Goal: Find specific page/section: Find specific page/section

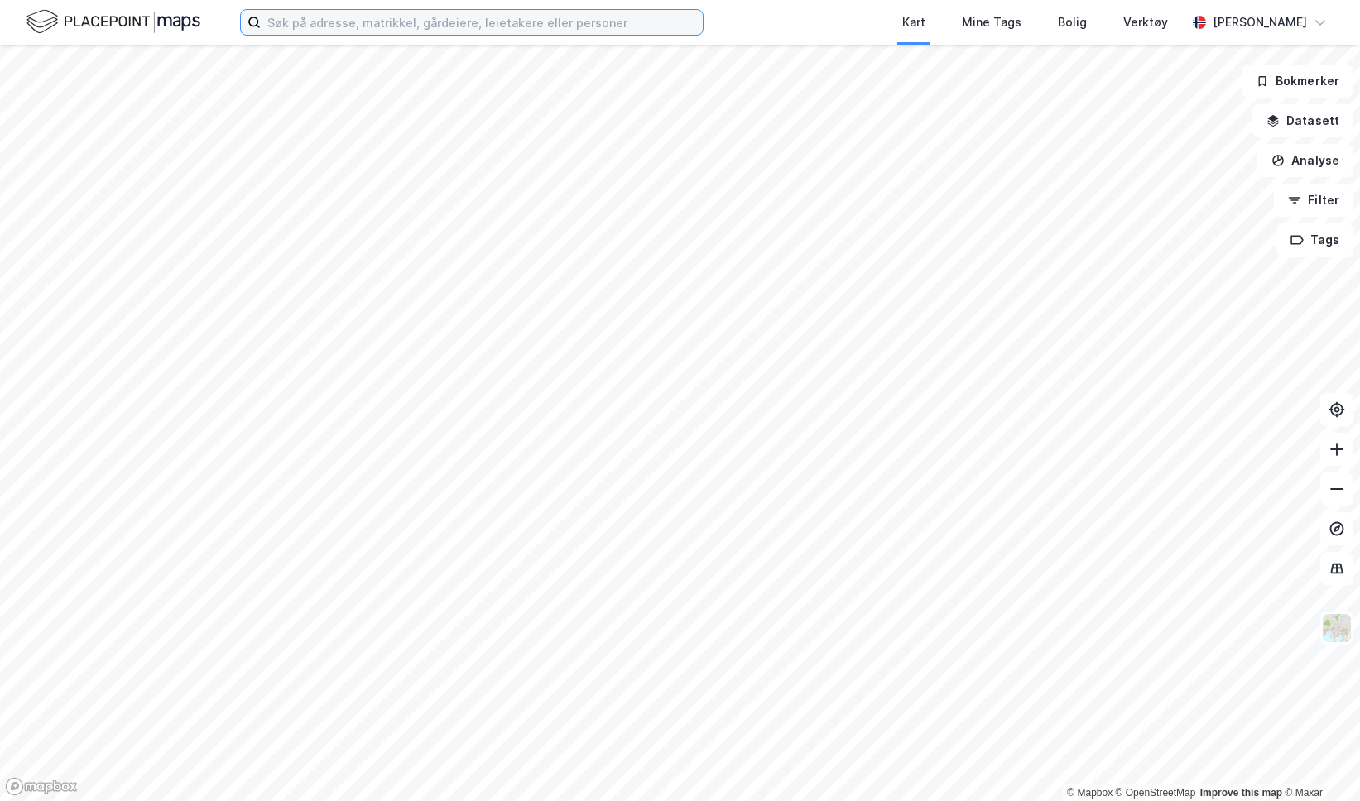
click at [479, 19] on input at bounding box center [482, 22] width 442 height 25
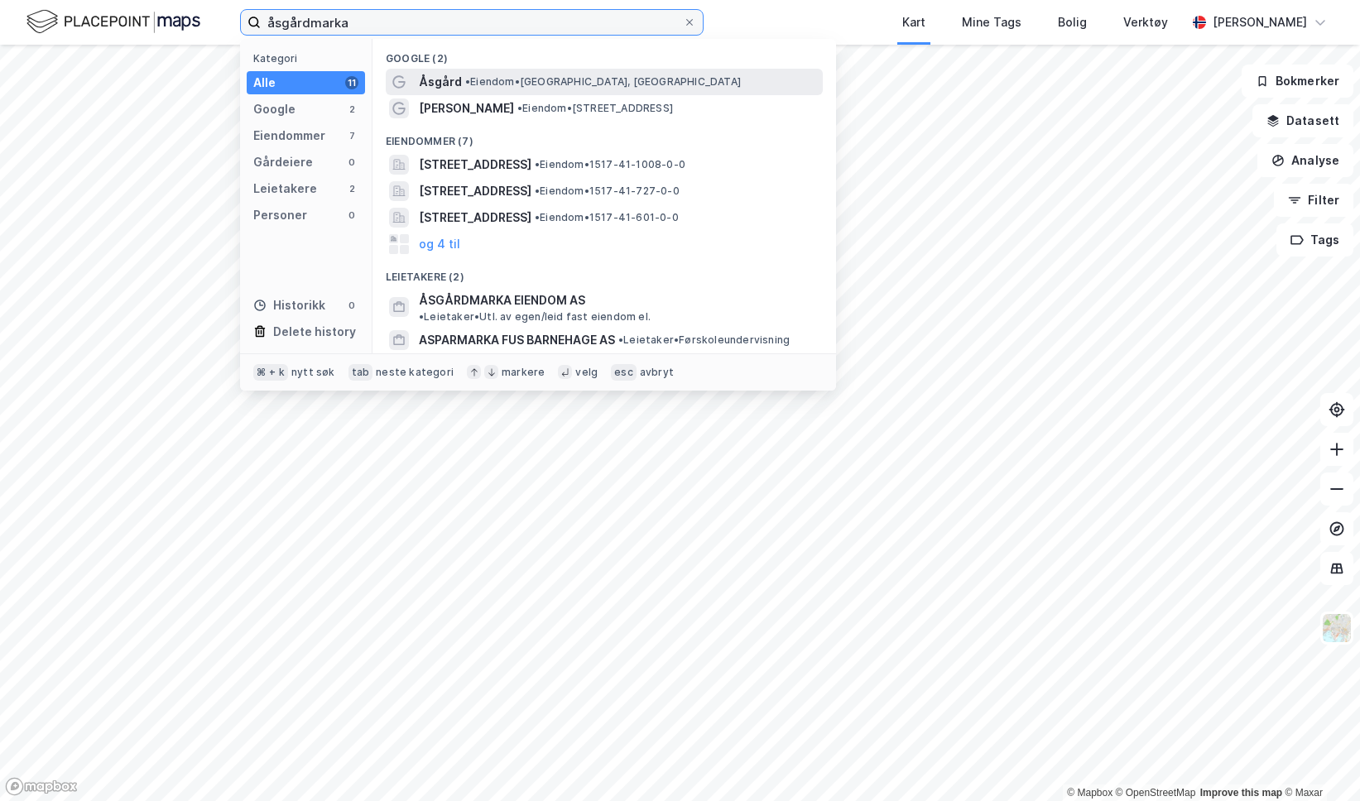
type input "åsgårdmarka"
click at [491, 85] on span "• Eiendom • [GEOGRAPHIC_DATA], [GEOGRAPHIC_DATA]" at bounding box center [603, 81] width 276 height 13
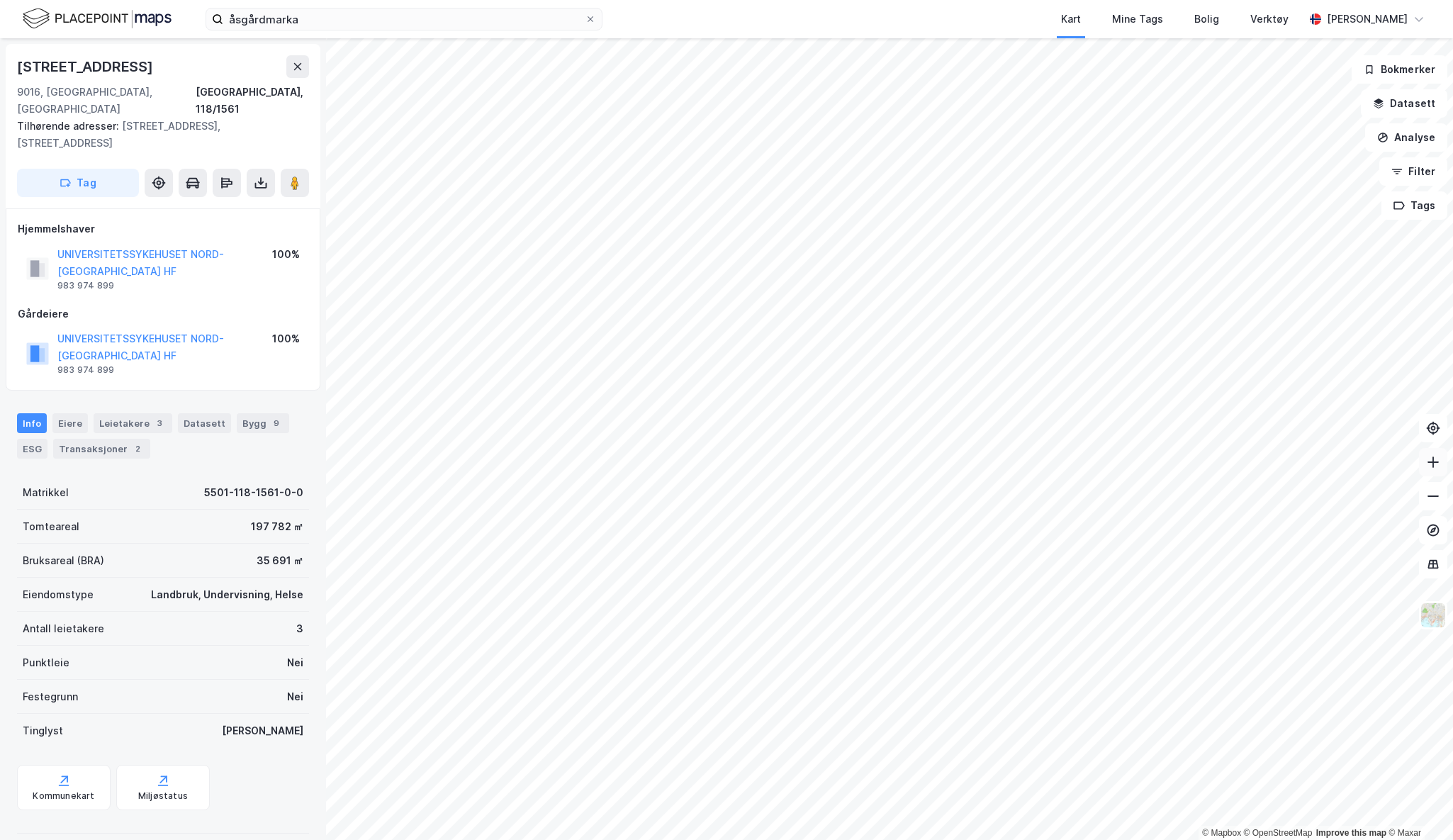
click at [1164, 461] on icon at bounding box center [1433, 462] width 2 height 11
click at [1164, 496] on icon at bounding box center [1432, 497] width 11 height 2
